Goal: Task Accomplishment & Management: Manage account settings

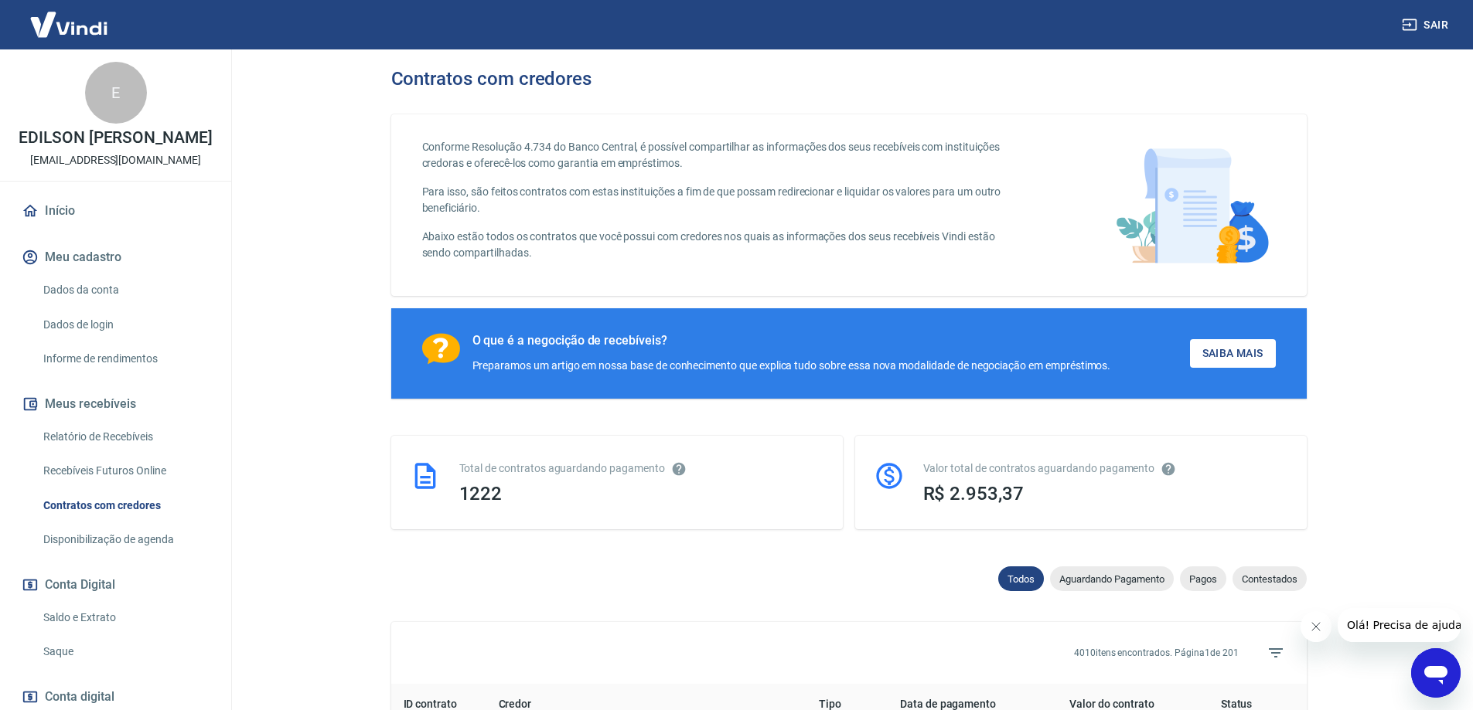
click at [117, 641] on link "Saque" at bounding box center [124, 652] width 175 height 32
